Goal: Task Accomplishment & Management: Use online tool/utility

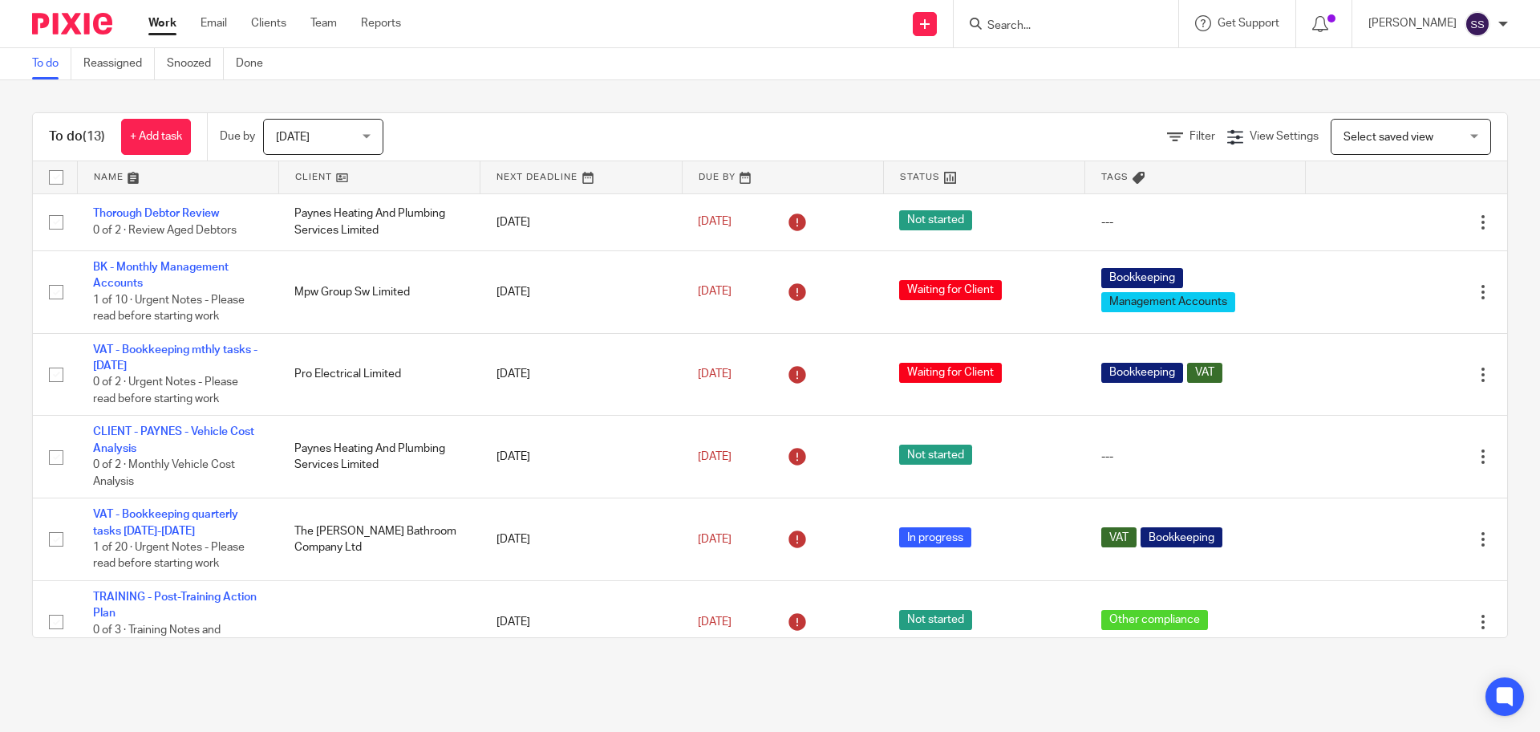
click at [579, 81] on div "To do (13) + Add task Due by Today Today Today Tomorrow This week Next week Thi…" at bounding box center [770, 375] width 1540 height 590
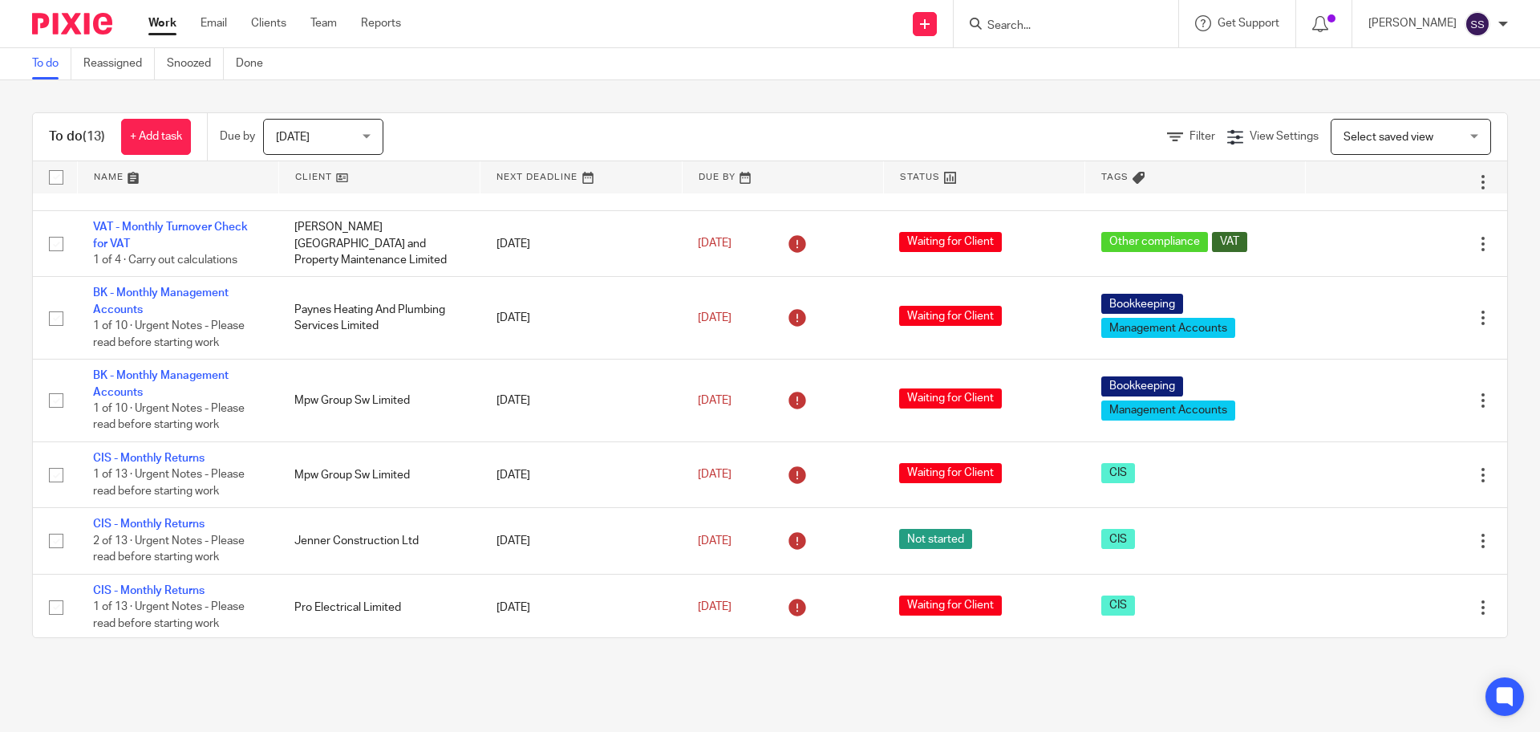
scroll to position [512, 0]
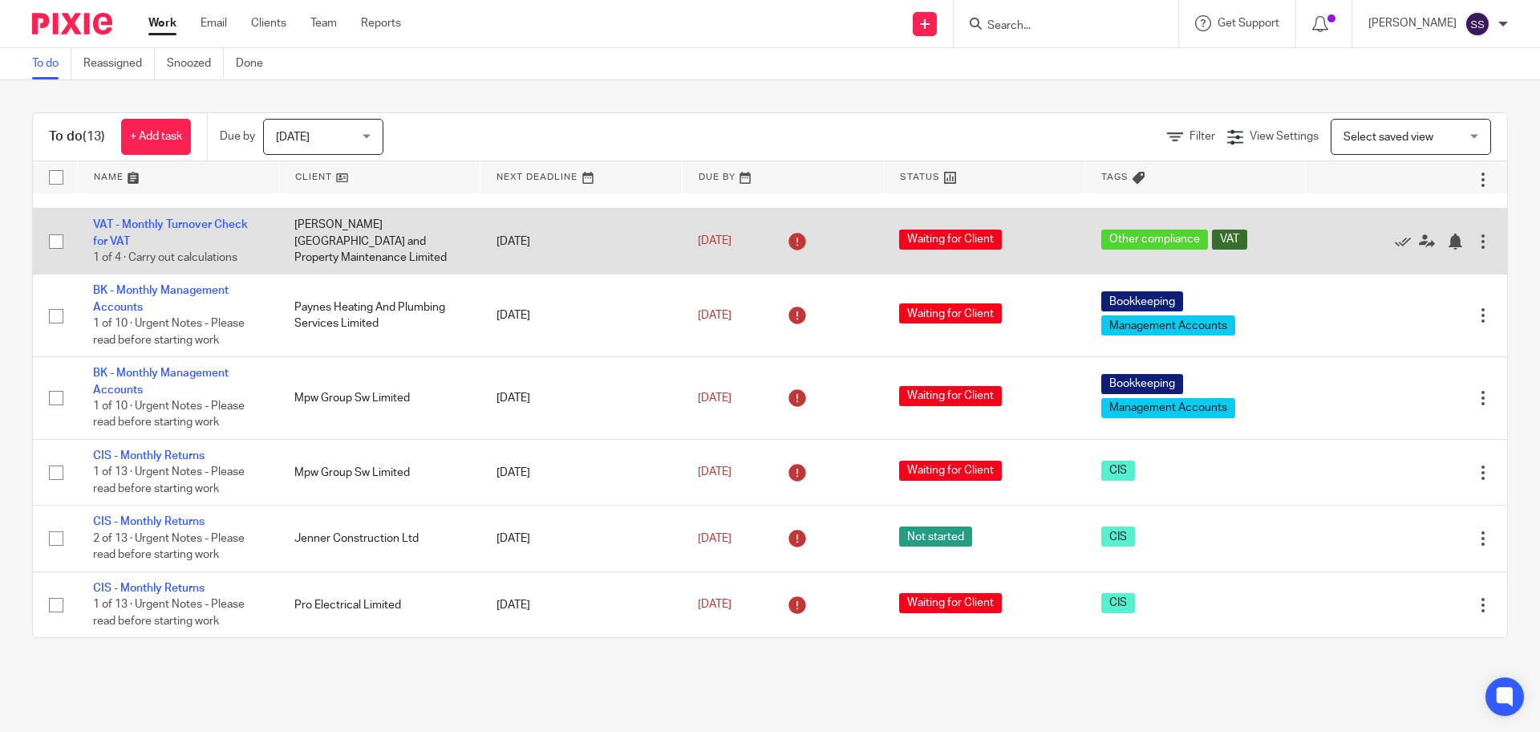
click at [1475, 241] on div at bounding box center [1483, 241] width 16 height 16
click at [1395, 241] on icon at bounding box center [1403, 241] width 16 height 16
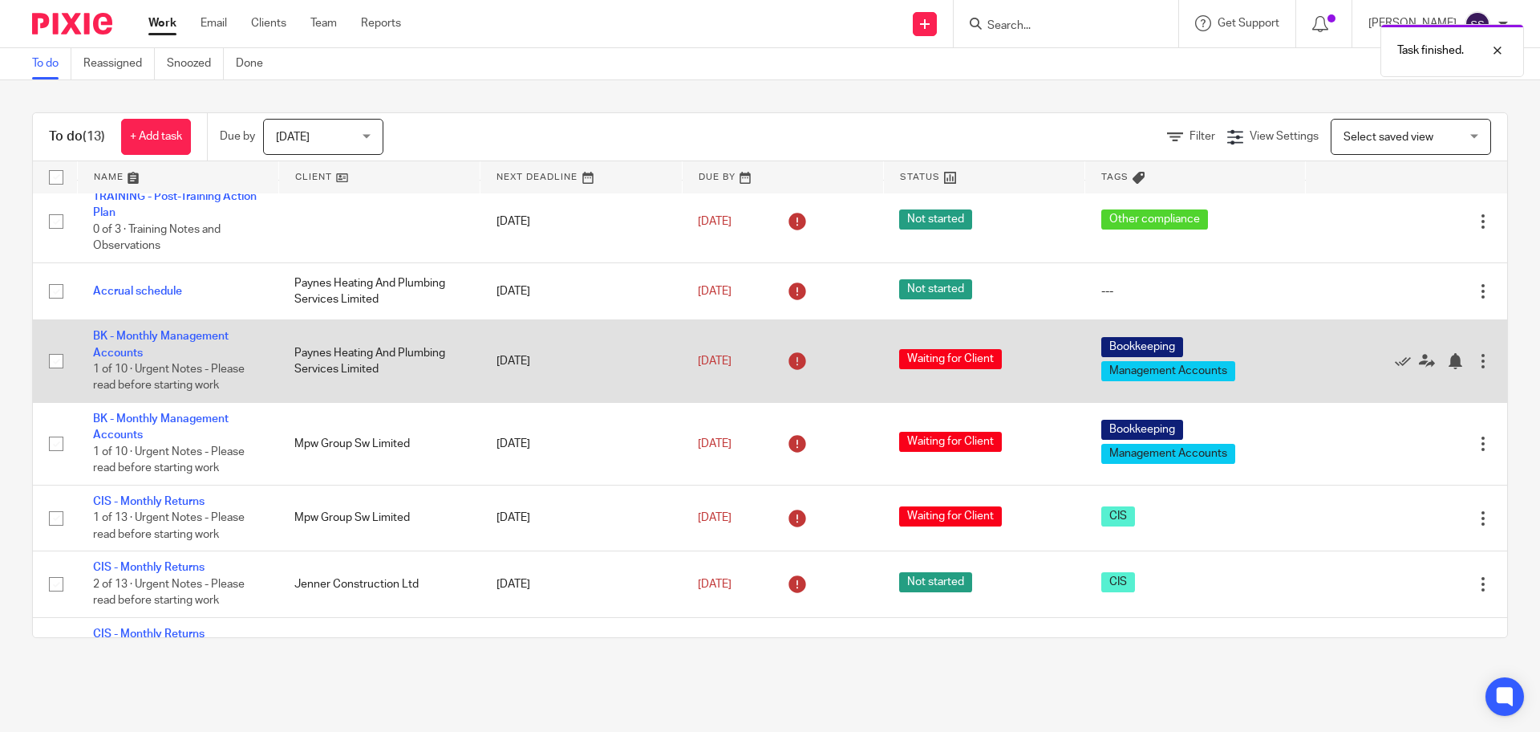
scroll to position [446, 0]
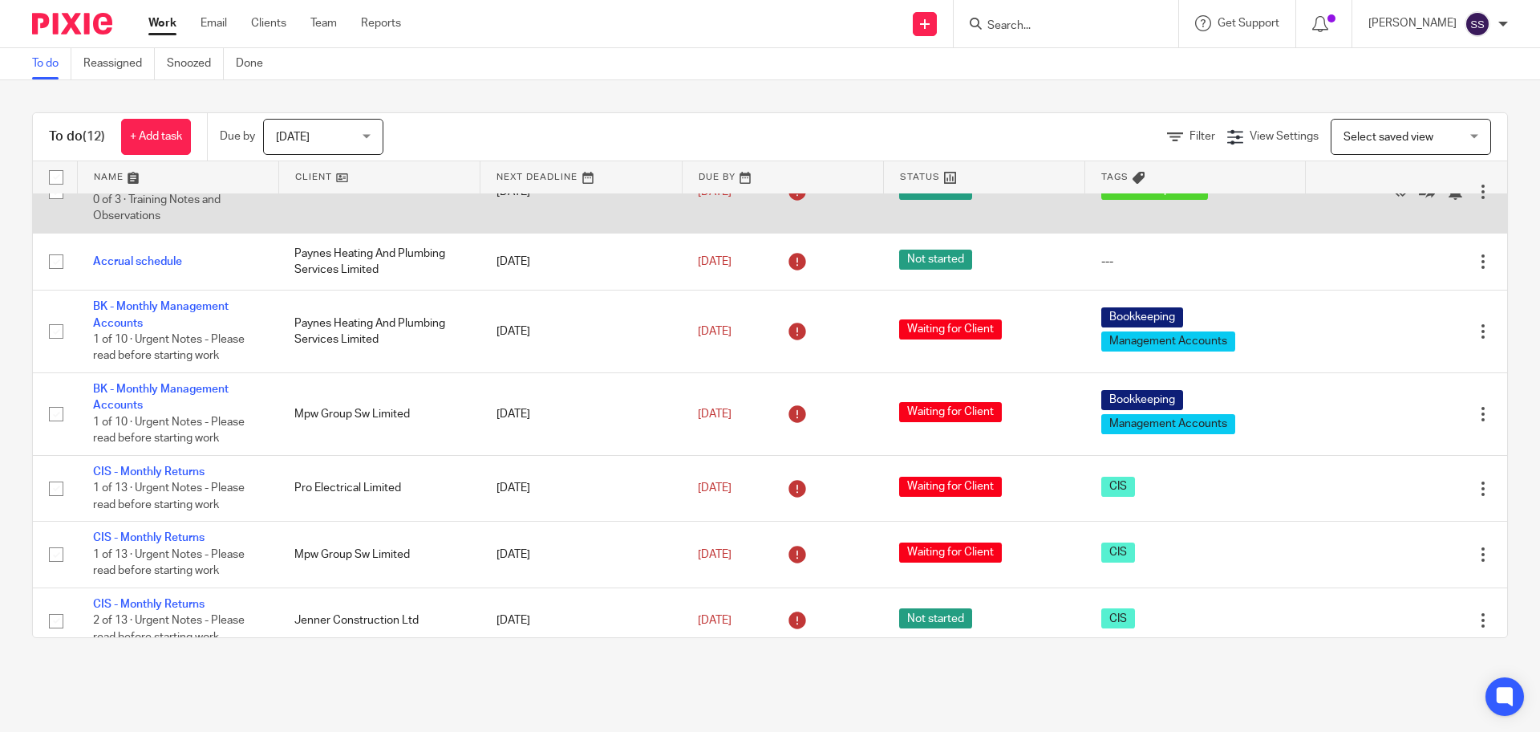
scroll to position [446, 0]
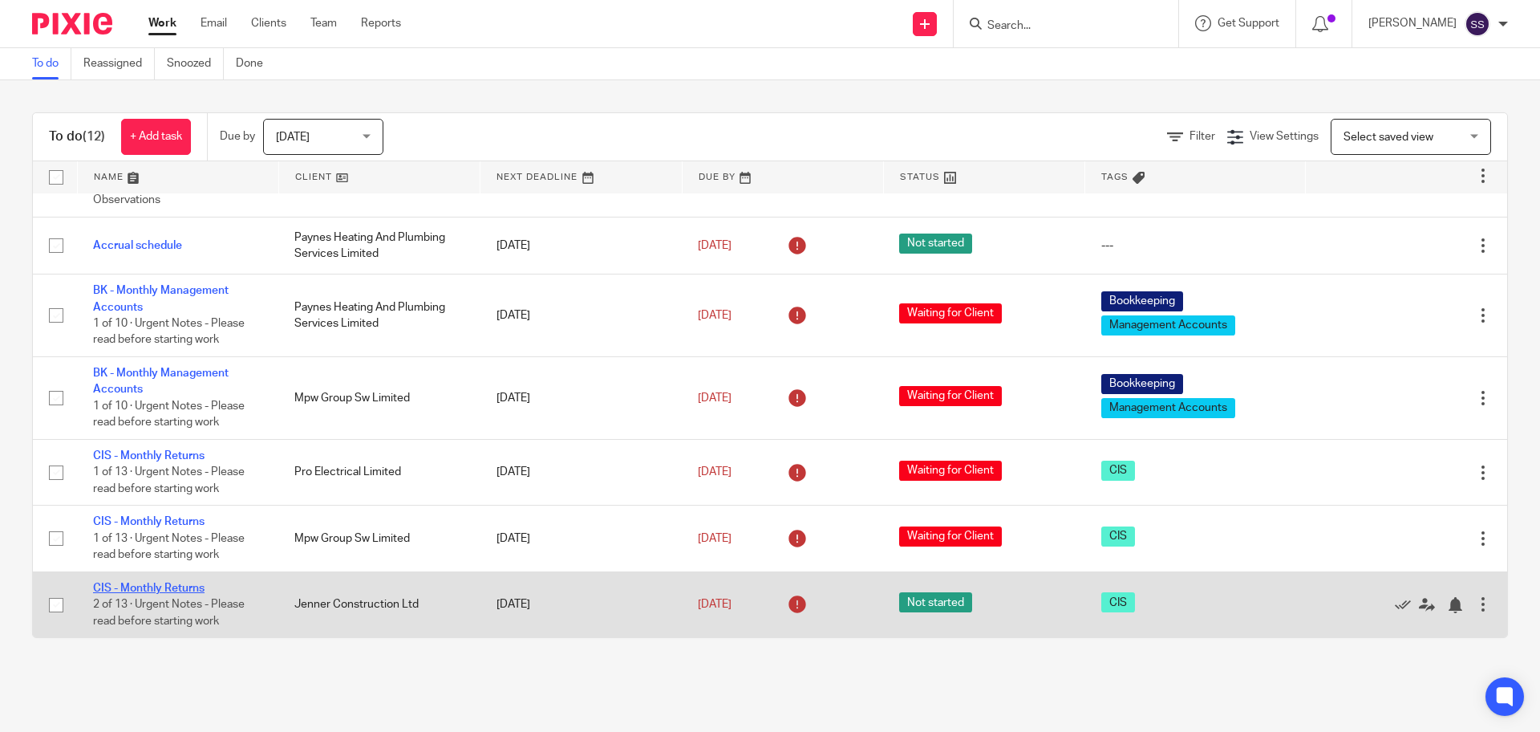
click at [150, 586] on link "CIS - Monthly Returns" at bounding box center [149, 587] width 112 height 11
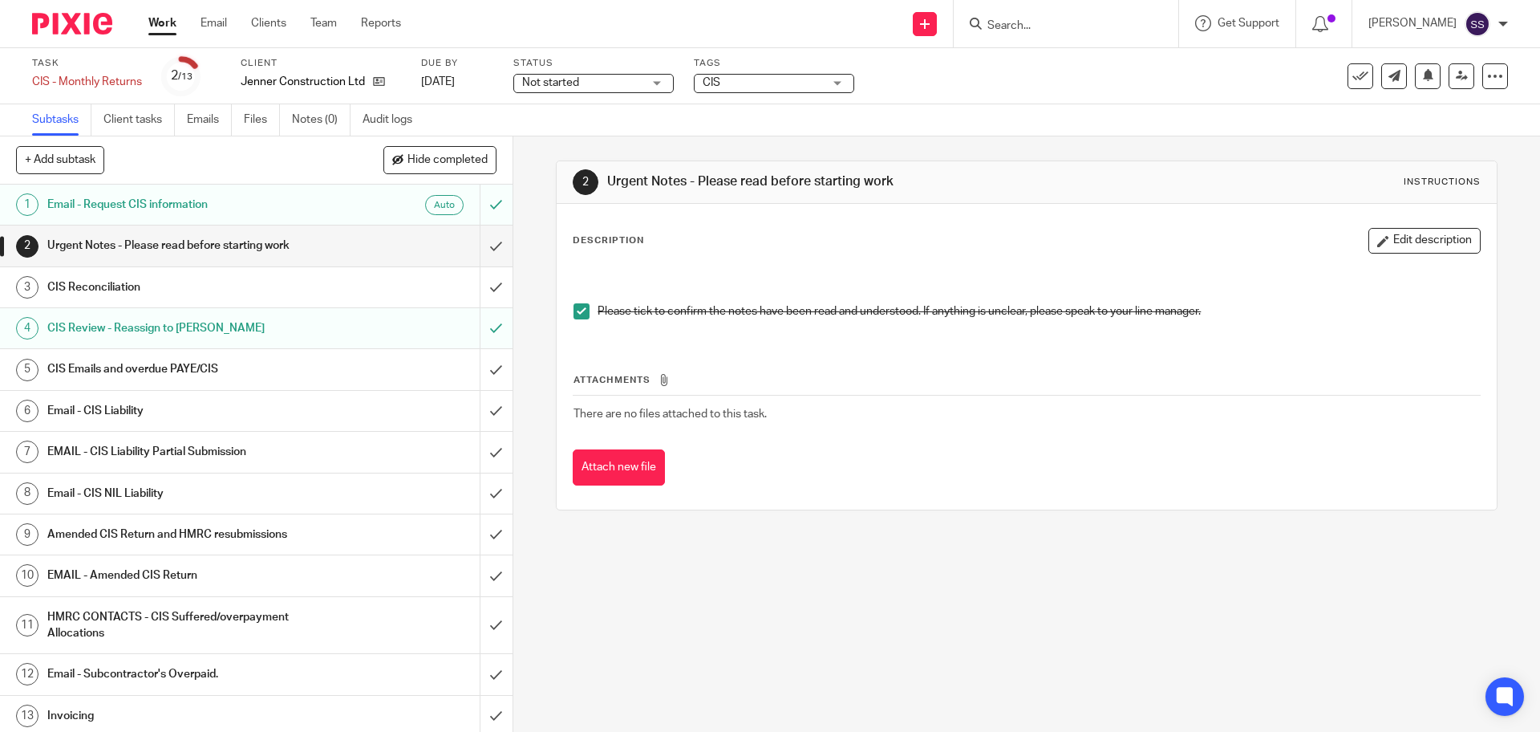
click at [172, 418] on h1 "Email - CIS Liability" at bounding box center [186, 411] width 278 height 24
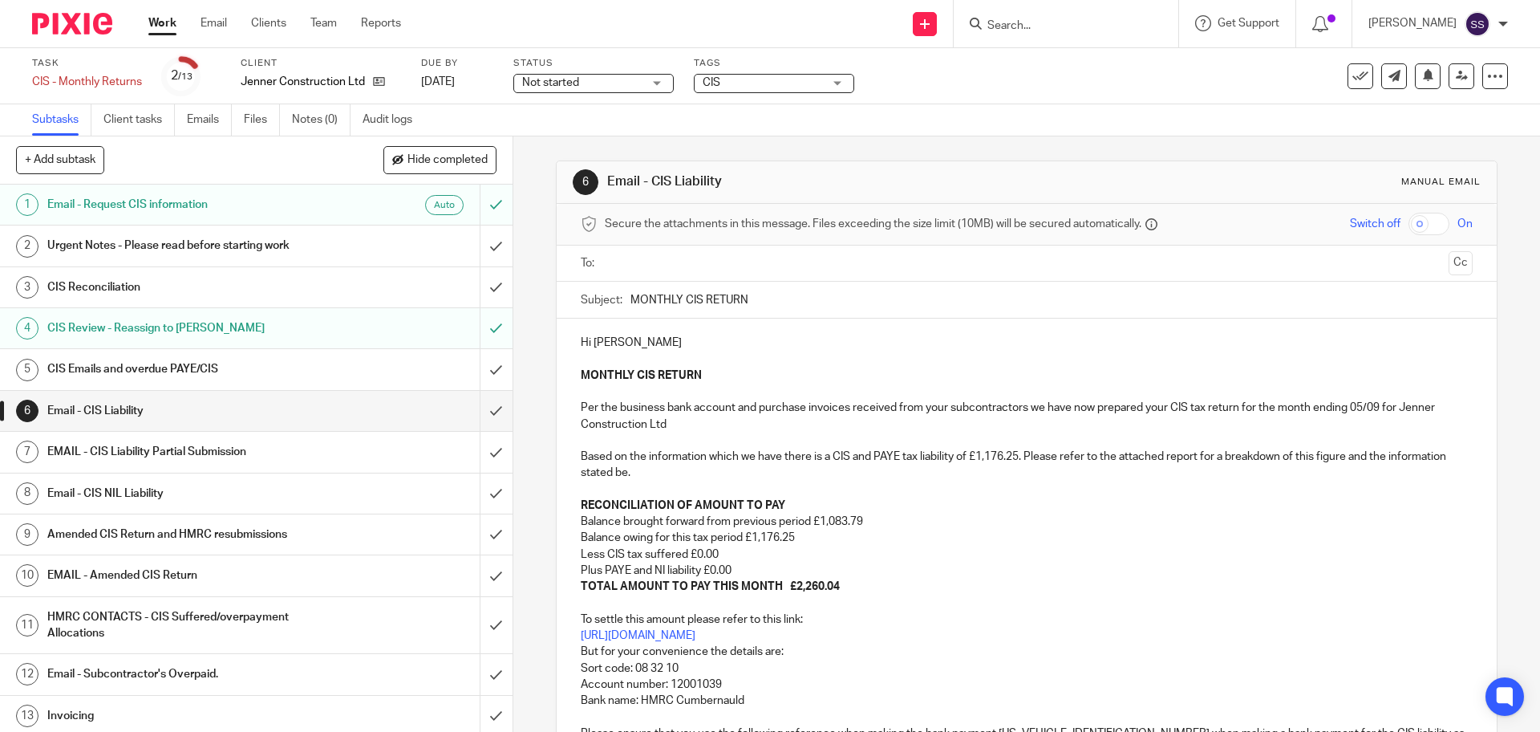
click at [244, 375] on h1 "CIS Emails and overdue PAYE/CIS" at bounding box center [186, 369] width 278 height 24
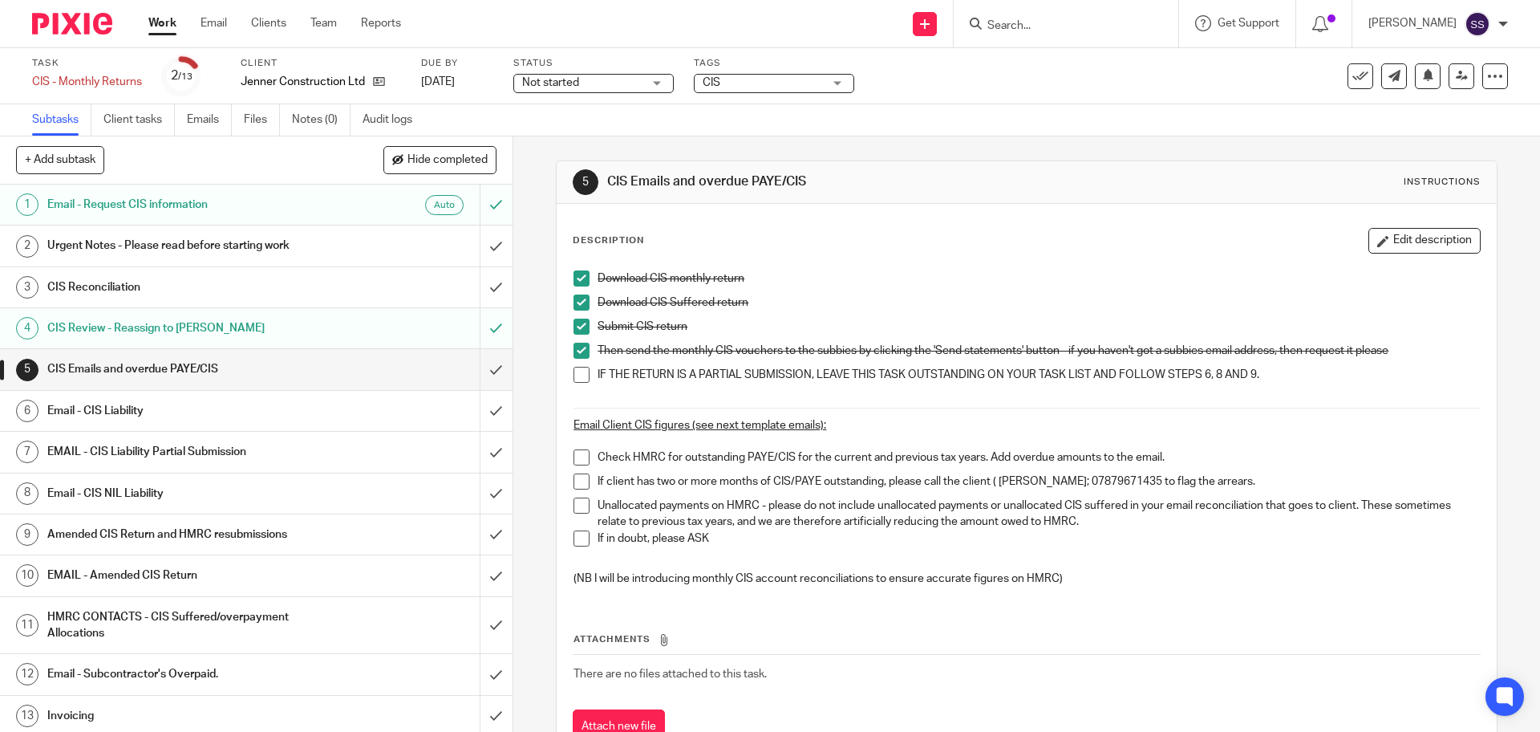
click at [235, 410] on h1 "Email - CIS Liability" at bounding box center [186, 411] width 278 height 24
